Goal: Navigation & Orientation: Find specific page/section

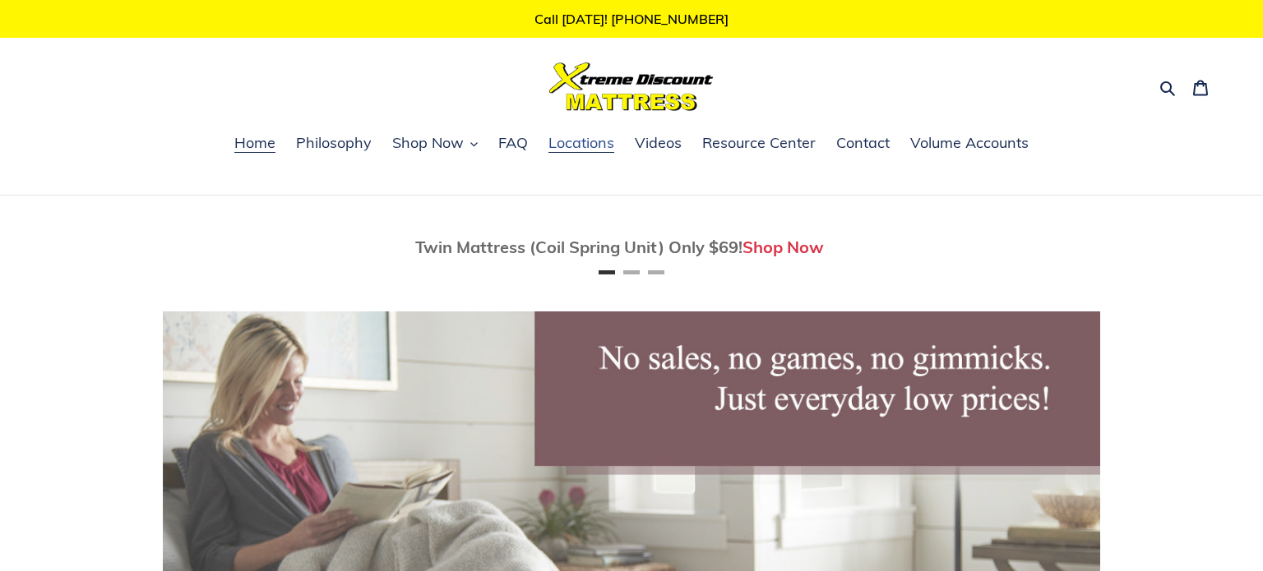
click at [585, 145] on span "Locations" at bounding box center [581, 143] width 66 height 20
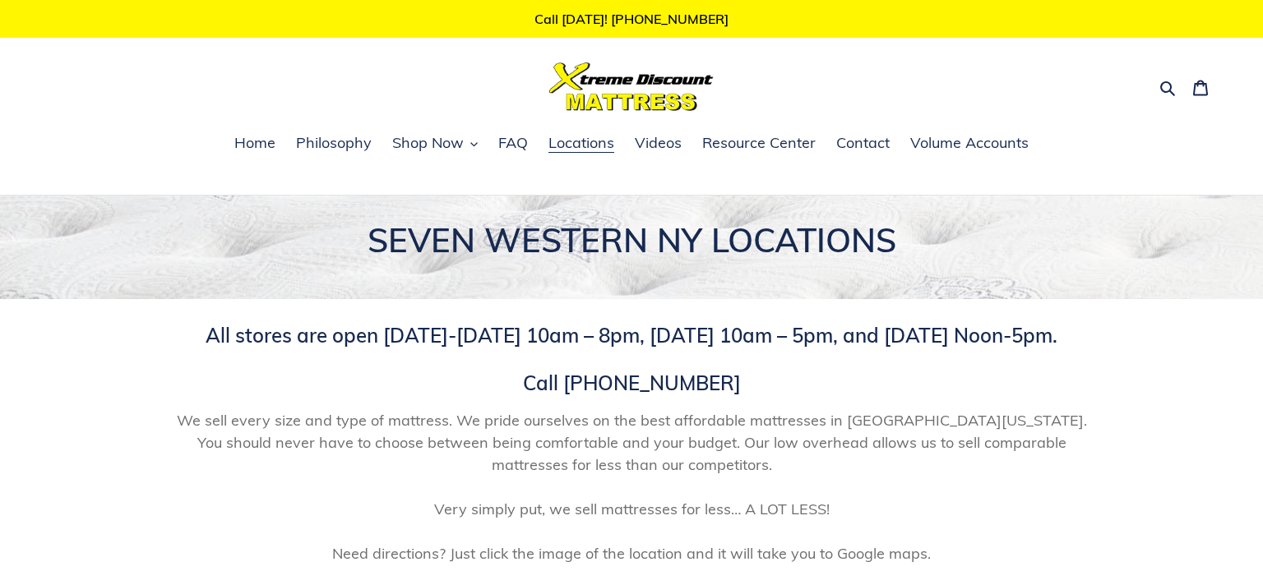
click at [616, 401] on div "All stores are open Monday-Friday 10am – 8pm, Saturday 10am – 5pm, and Sunday N…" at bounding box center [631, 444] width 937 height 241
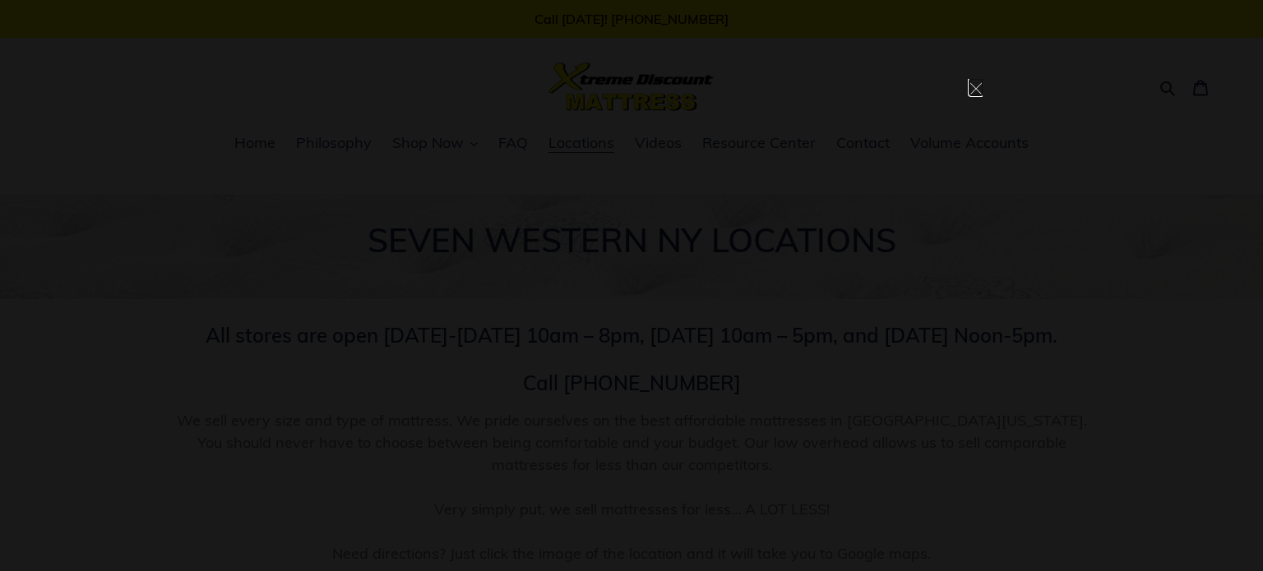
click at [980, 86] on button at bounding box center [975, 85] width 13 height 13
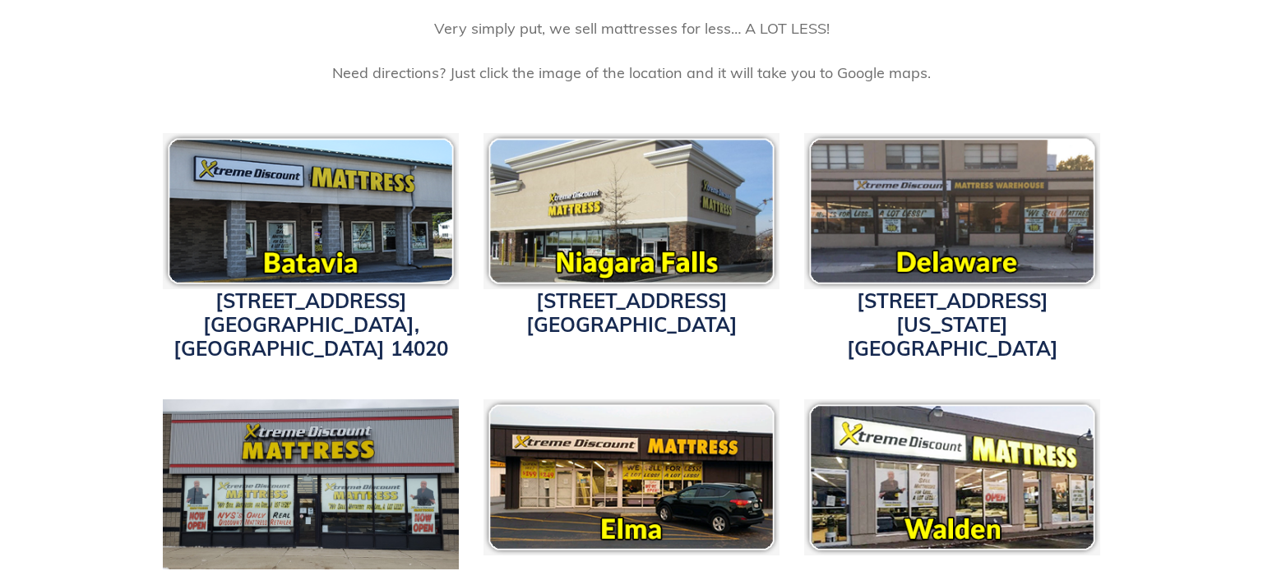
scroll to position [479, 0]
